Goal: Information Seeking & Learning: Learn about a topic

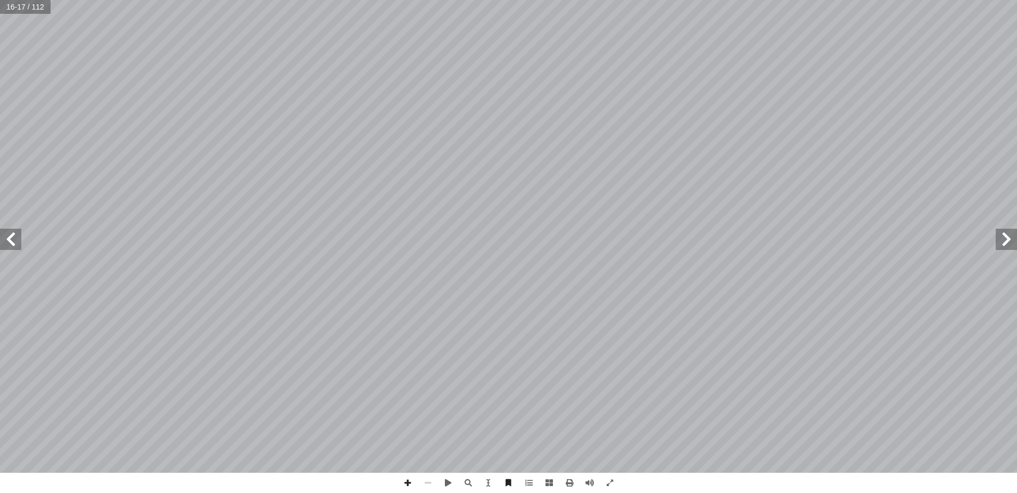
click at [1008, 238] on span at bounding box center [1006, 239] width 21 height 21
click at [1008, 237] on span at bounding box center [1006, 239] width 21 height 21
click at [1009, 237] on span at bounding box center [1006, 239] width 21 height 21
click at [6, 236] on span at bounding box center [10, 239] width 21 height 21
click at [1007, 237] on span at bounding box center [1006, 239] width 21 height 21
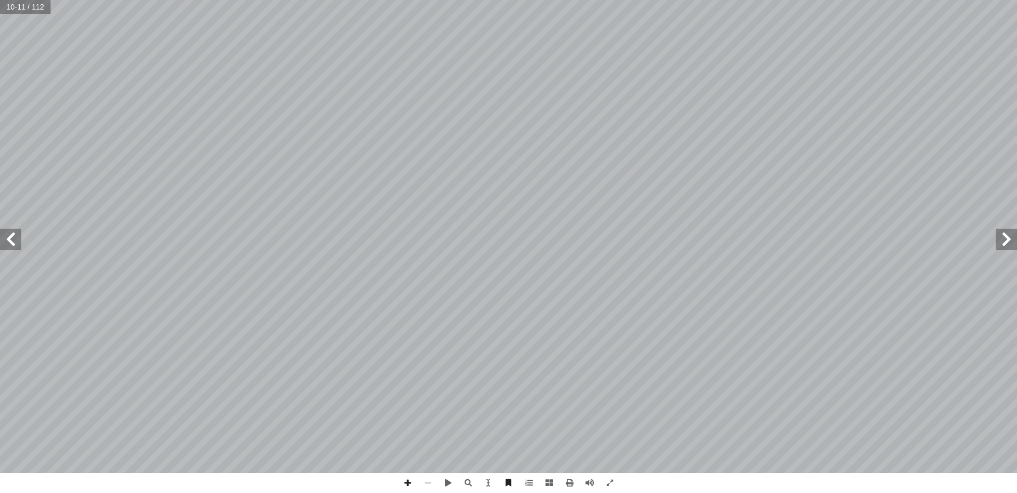
click at [1009, 236] on span at bounding box center [1006, 239] width 21 height 21
click at [13, 236] on span at bounding box center [10, 239] width 21 height 21
click at [1006, 235] on span at bounding box center [1006, 239] width 21 height 21
click at [11, 233] on span at bounding box center [10, 239] width 21 height 21
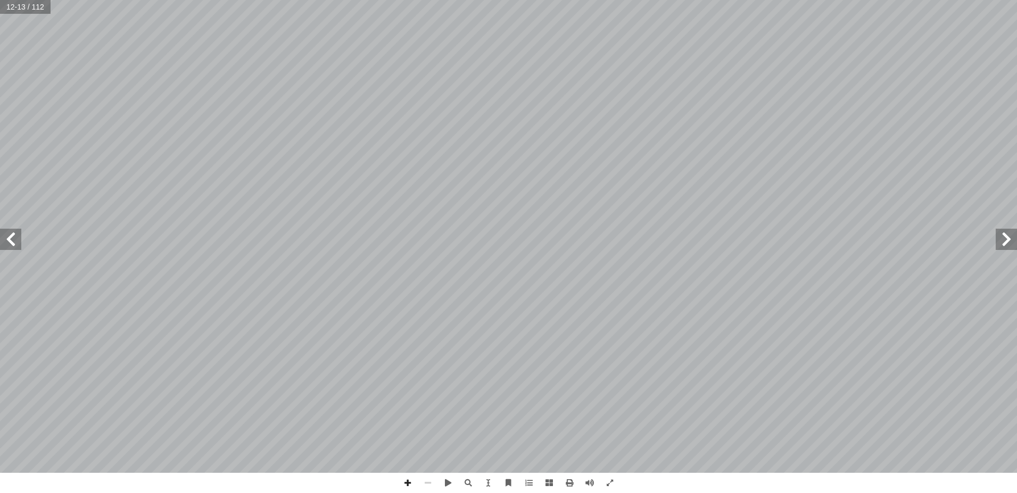
click at [12, 235] on span at bounding box center [10, 239] width 21 height 21
click at [10, 236] on span at bounding box center [10, 239] width 21 height 21
click at [9, 236] on span at bounding box center [10, 239] width 21 height 21
